Goal: Task Accomplishment & Management: Use online tool/utility

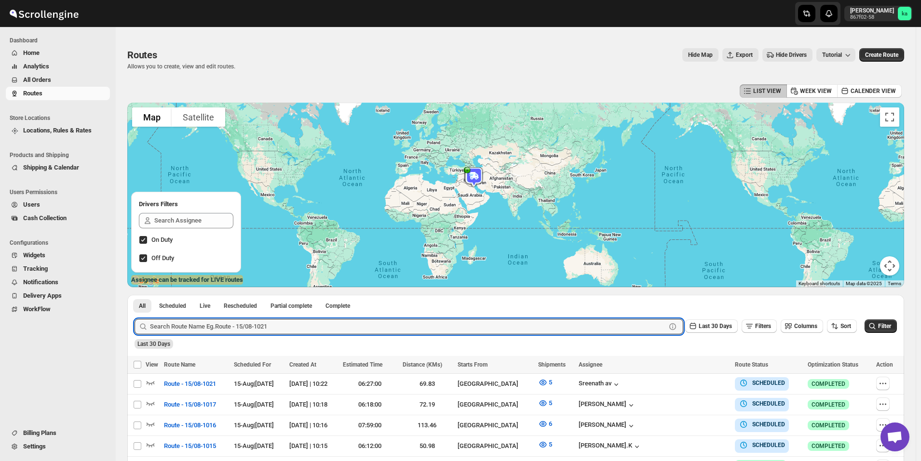
scroll to position [188, 0]
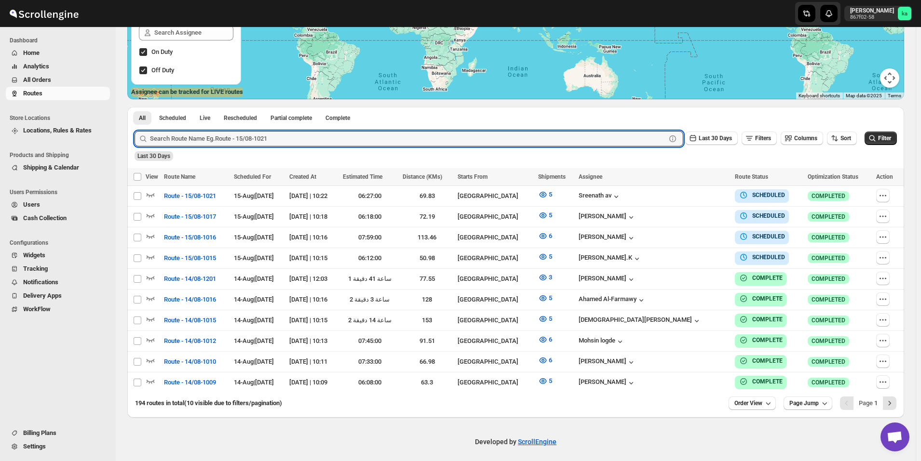
click at [69, 85] on button "All Orders" at bounding box center [58, 79] width 104 height 13
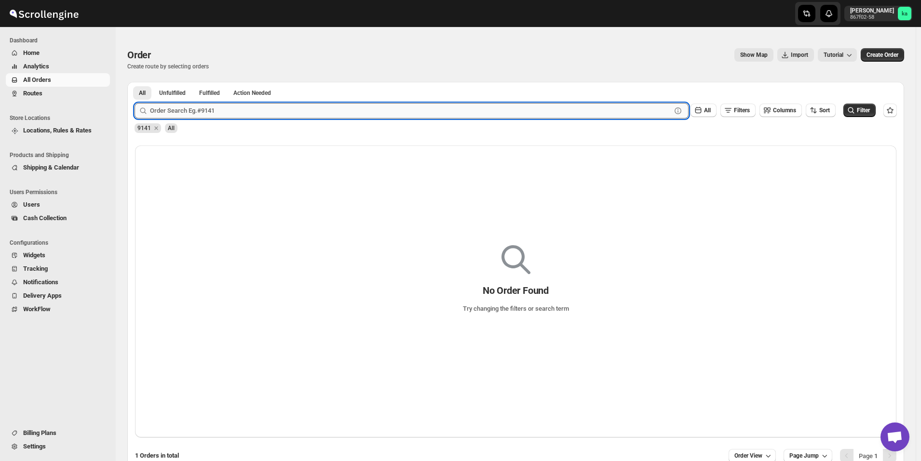
click at [236, 110] on input "text" at bounding box center [410, 110] width 521 height 15
paste input "9223"
type input "9223"
click at [135, 82] on button "Submit" at bounding box center [148, 87] width 27 height 10
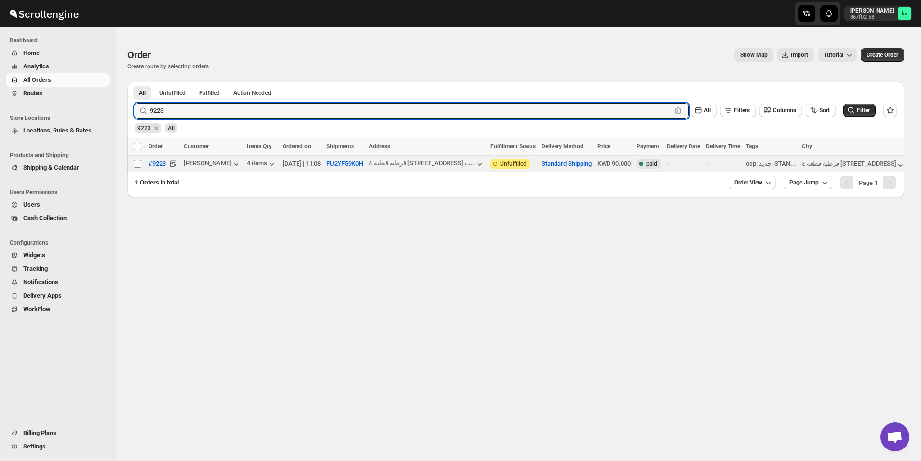
click at [138, 165] on input "Select order" at bounding box center [138, 164] width 8 height 8
checkbox input "true"
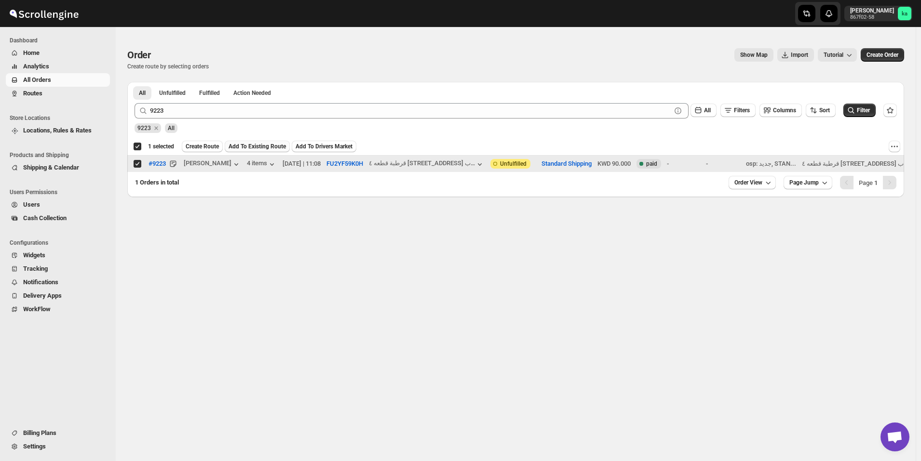
click at [254, 145] on span "Add To Existing Route" at bounding box center [257, 147] width 57 height 8
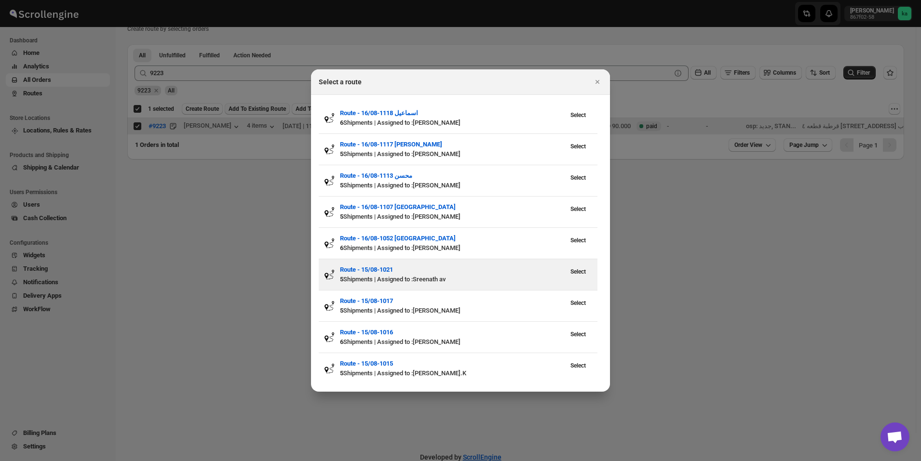
scroll to position [48, 0]
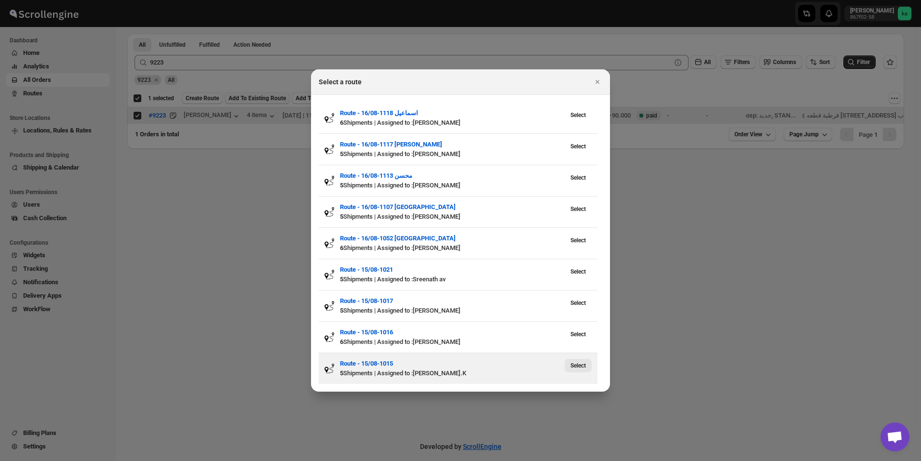
click at [580, 367] on span "Select" at bounding box center [577, 366] width 15 height 8
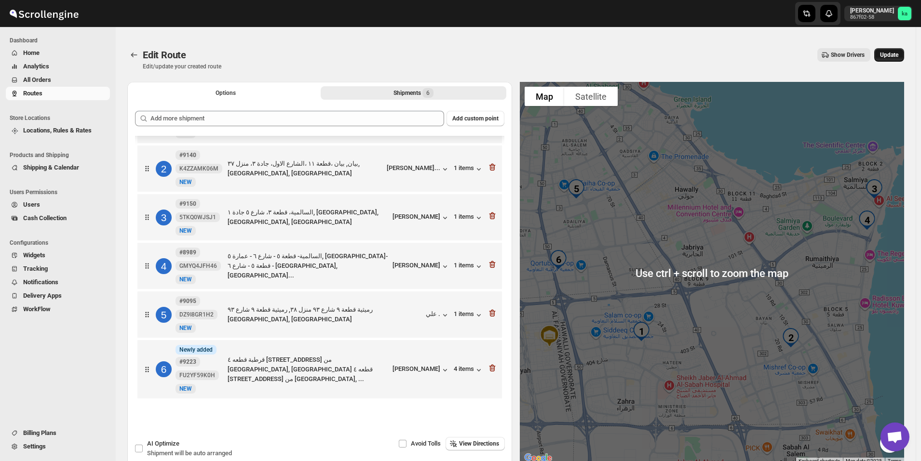
click at [895, 54] on span "Update" at bounding box center [889, 55] width 18 height 8
